Goal: Check status: Check status

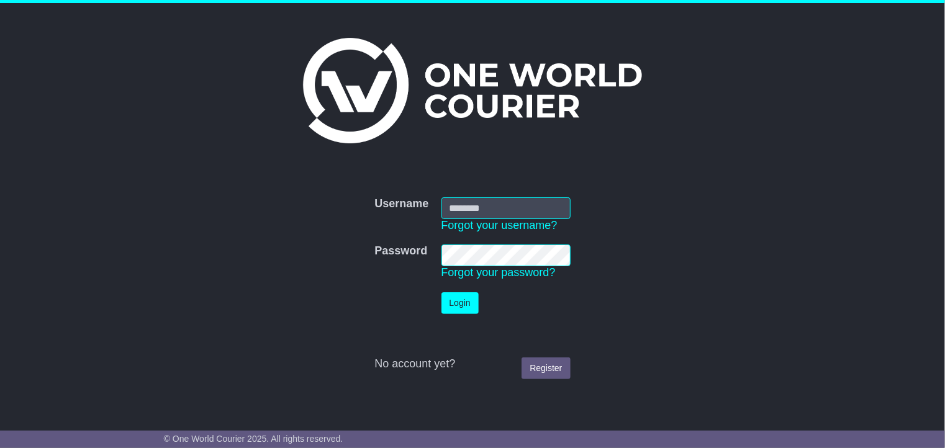
type input "**********"
click at [452, 306] on button "Login" at bounding box center [460, 304] width 37 height 22
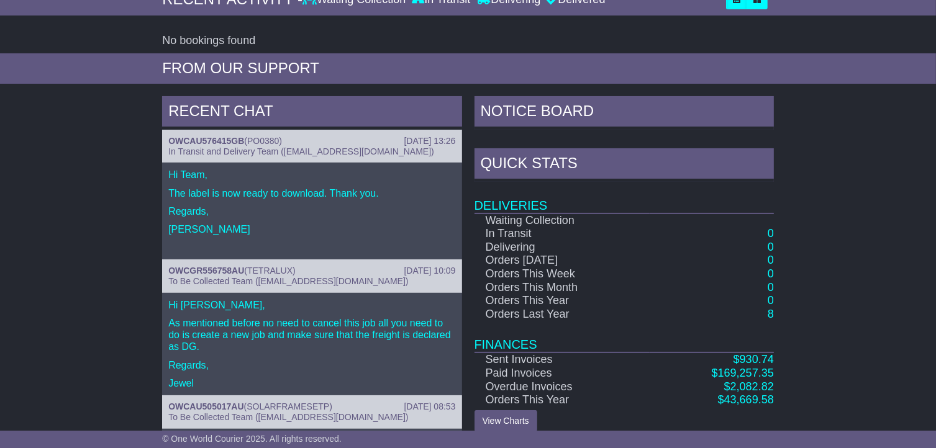
click at [401, 347] on p "As mentioned before no need to cancel this job all you need to do is create a n…" at bounding box center [311, 335] width 287 height 36
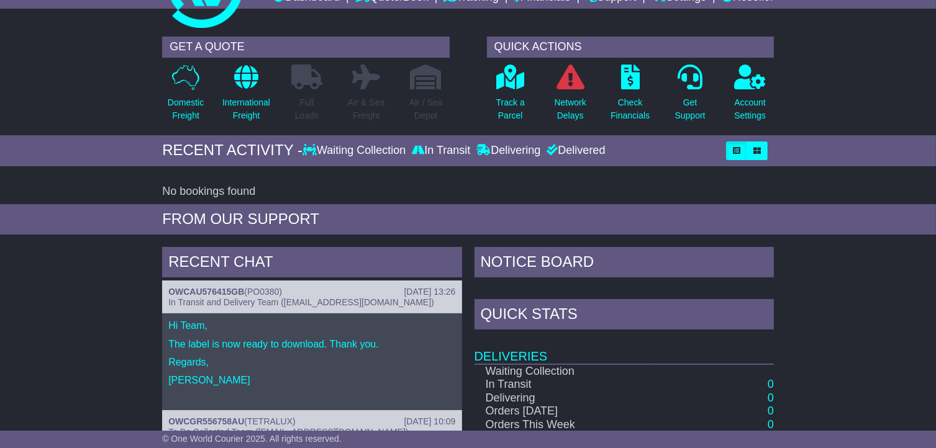
scroll to position [11, 0]
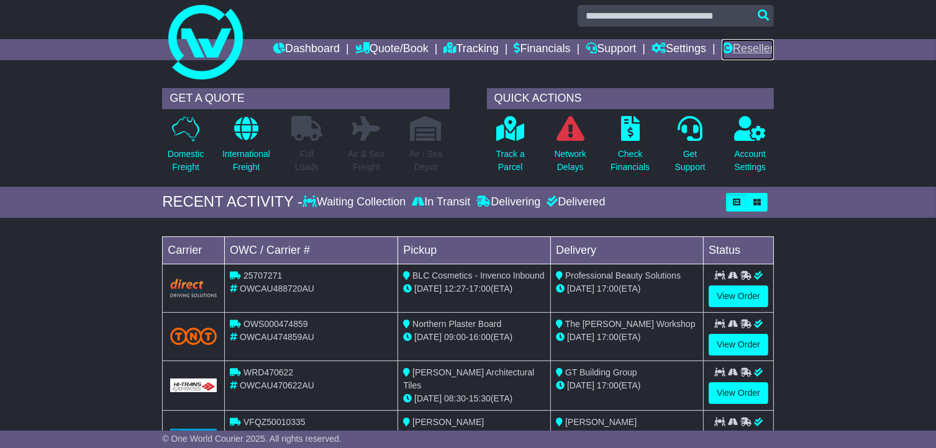
click at [752, 43] on link "Reseller" at bounding box center [748, 49] width 52 height 21
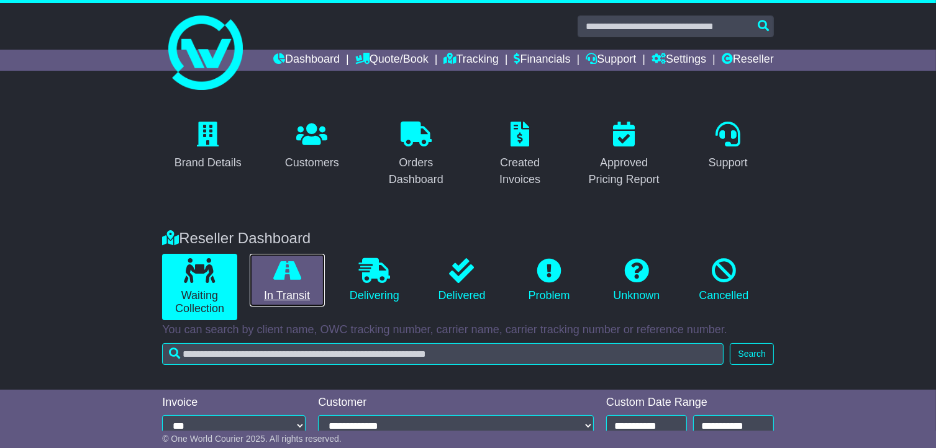
click at [279, 293] on link "In Transit" at bounding box center [287, 280] width 75 height 53
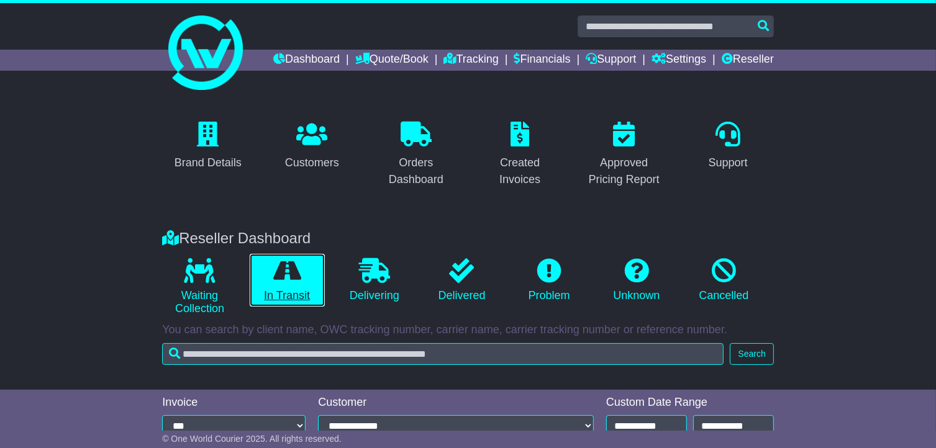
click at [279, 293] on link "In Transit" at bounding box center [287, 280] width 75 height 53
